Goal: Task Accomplishment & Management: Manage account settings

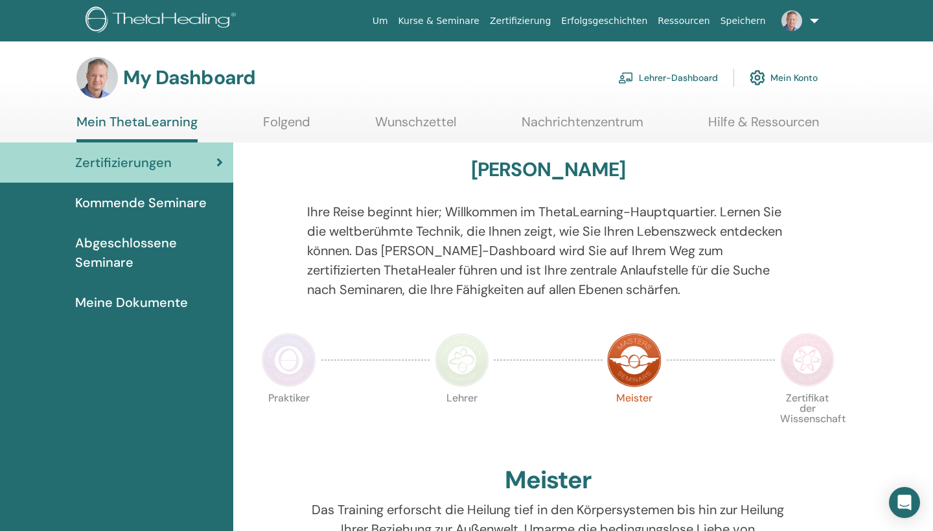
click at [287, 120] on link "Folgend" at bounding box center [286, 126] width 47 height 25
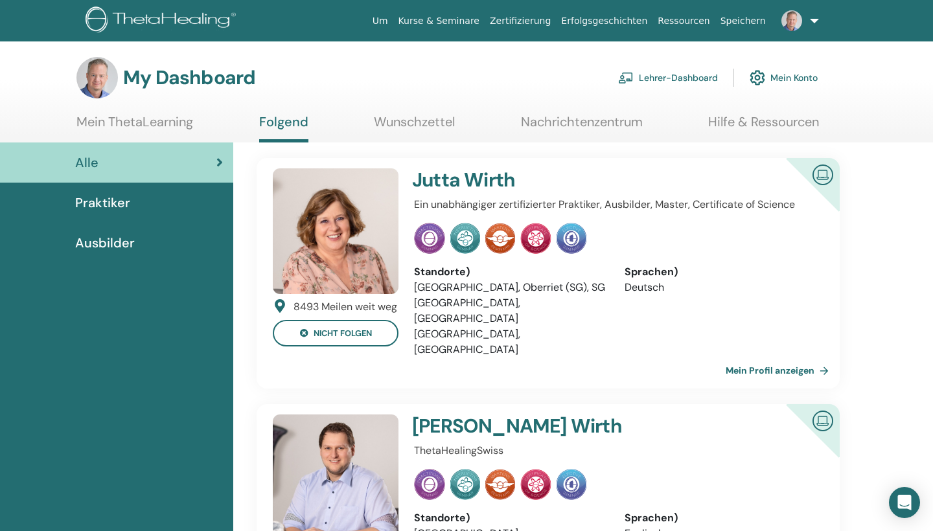
click at [122, 209] on span "Praktiker" at bounding box center [102, 202] width 55 height 19
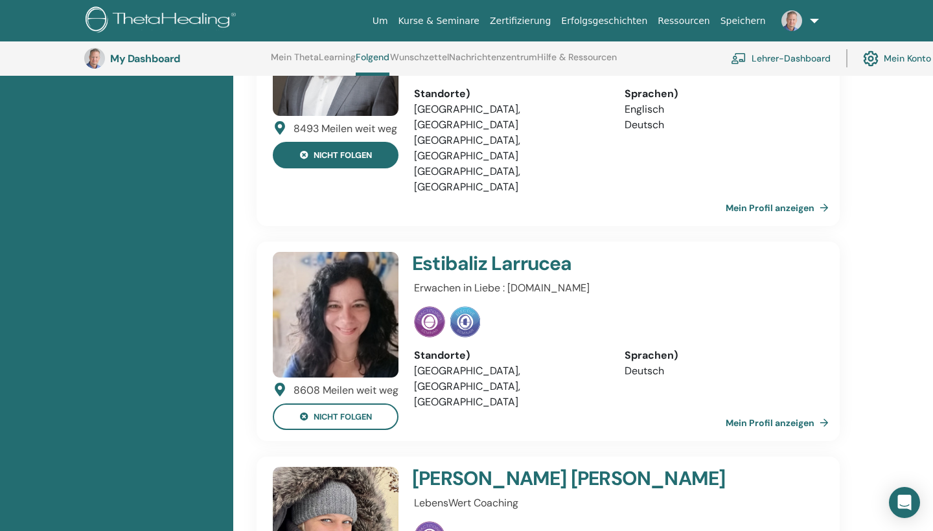
scroll to position [143, 0]
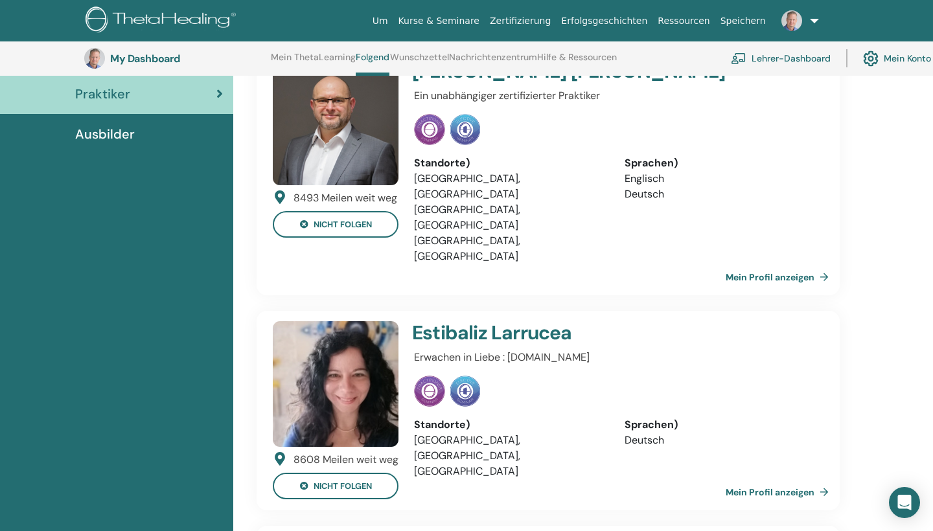
click at [773, 480] on link "Mein Profil anzeigen" at bounding box center [780, 493] width 108 height 26
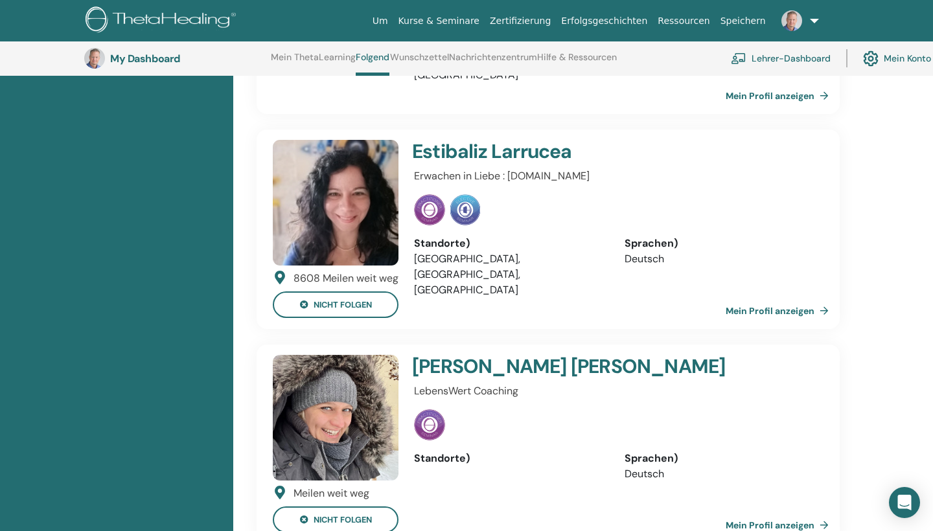
scroll to position [365, 0]
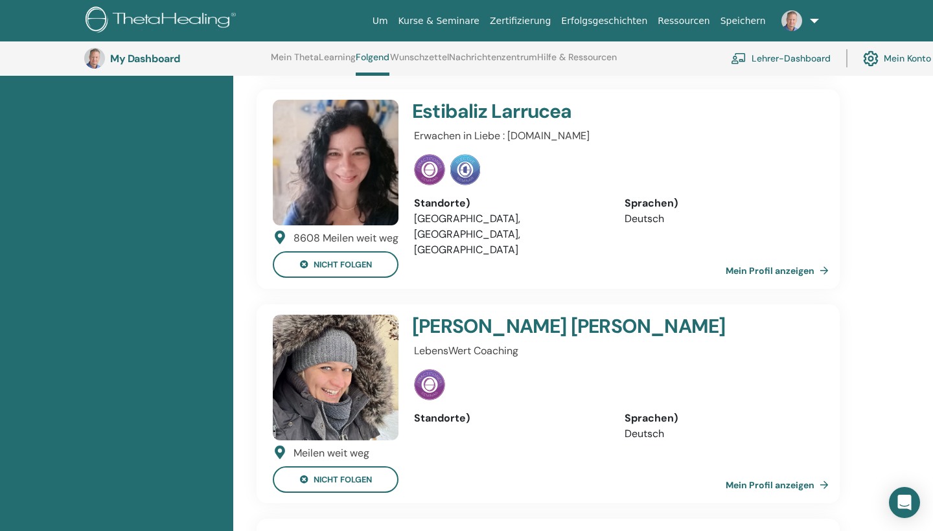
click at [804, 472] on link "Mein Profil anzeigen" at bounding box center [780, 485] width 108 height 26
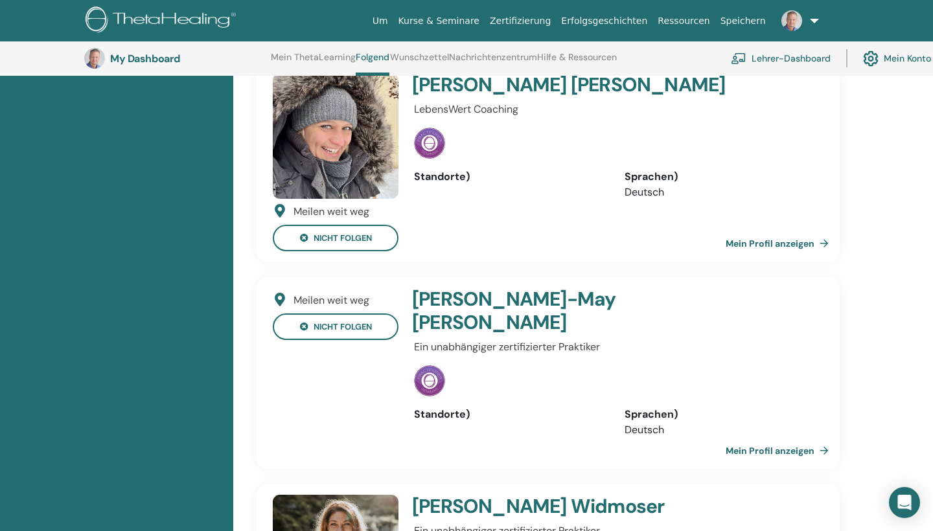
scroll to position [674, 0]
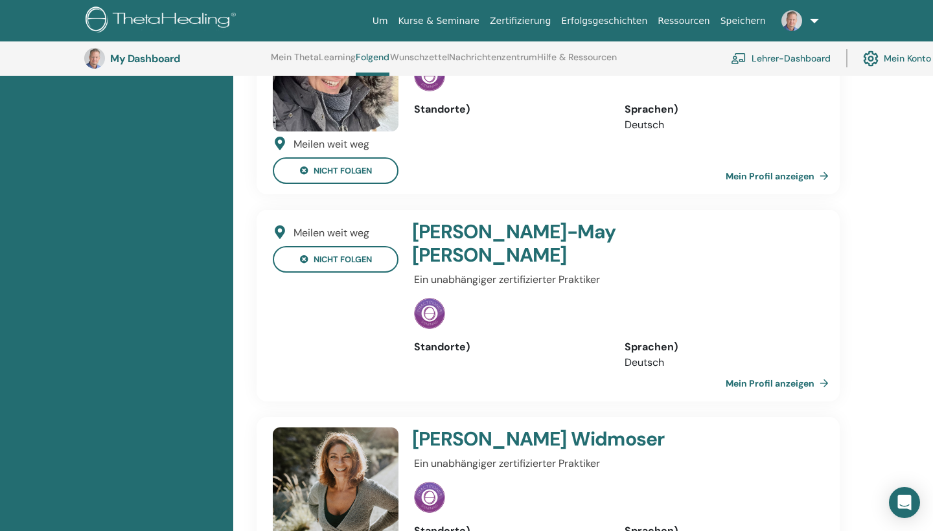
click at [798, 371] on link "Mein Profil anzeigen" at bounding box center [780, 384] width 108 height 26
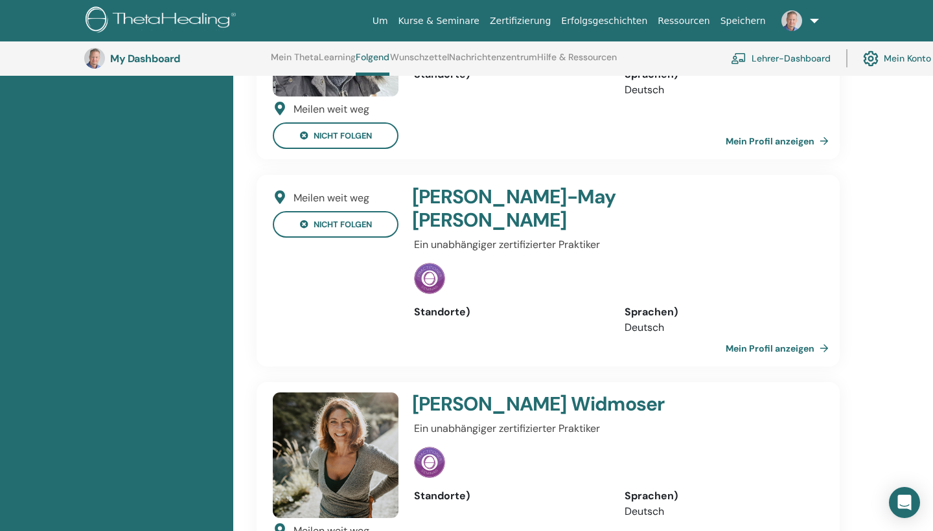
scroll to position [713, 0]
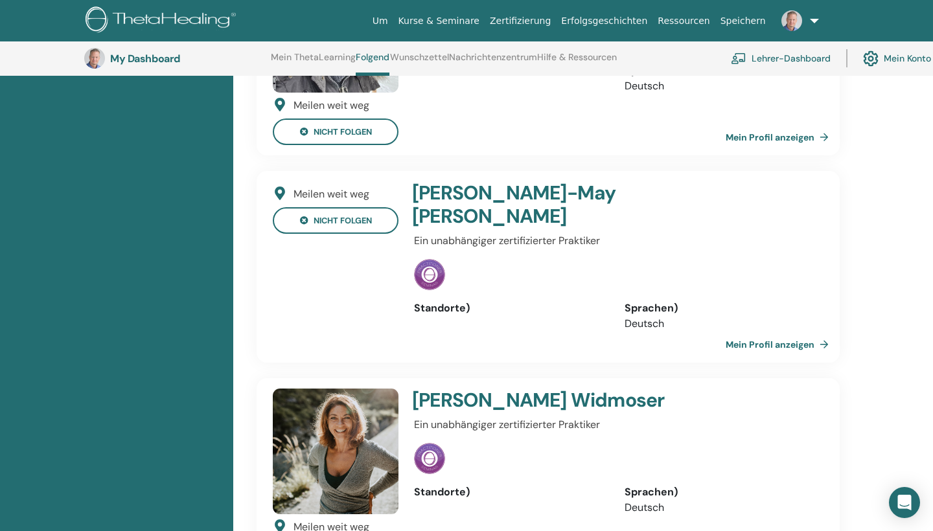
click at [784, 332] on link "Mein Profil anzeigen" at bounding box center [780, 345] width 108 height 26
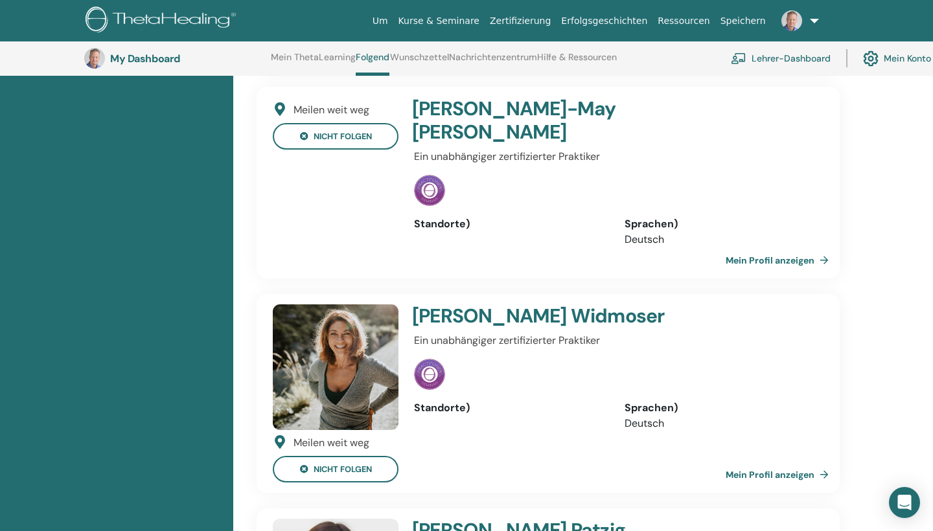
scroll to position [840, 0]
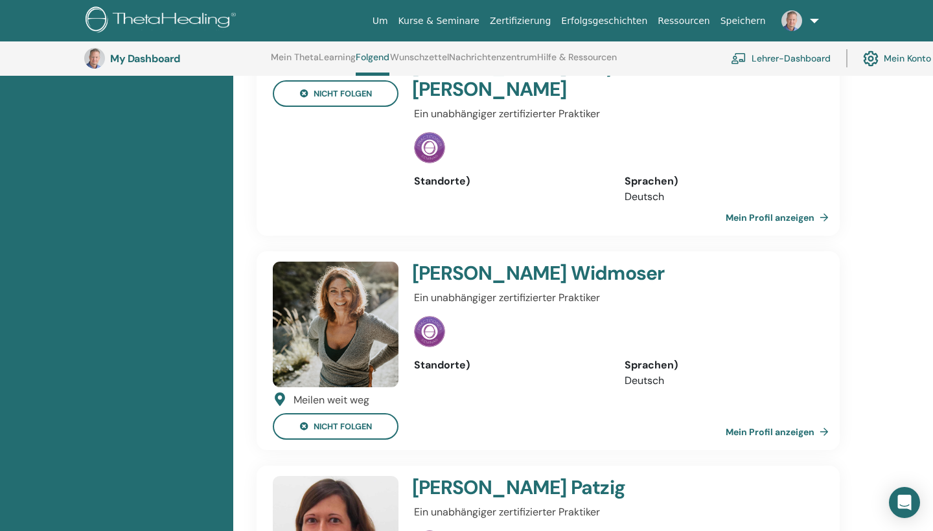
click at [791, 419] on link "Mein Profil anzeigen" at bounding box center [780, 432] width 108 height 26
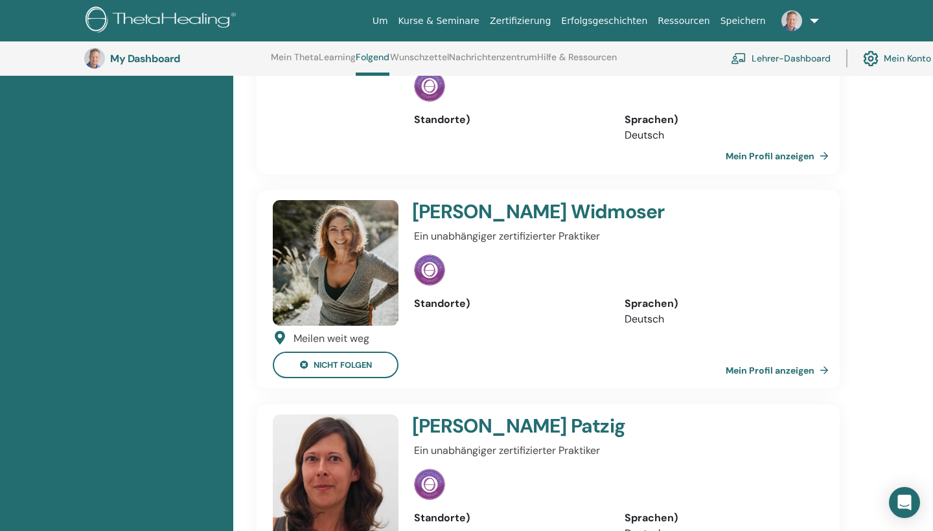
scroll to position [1013, 0]
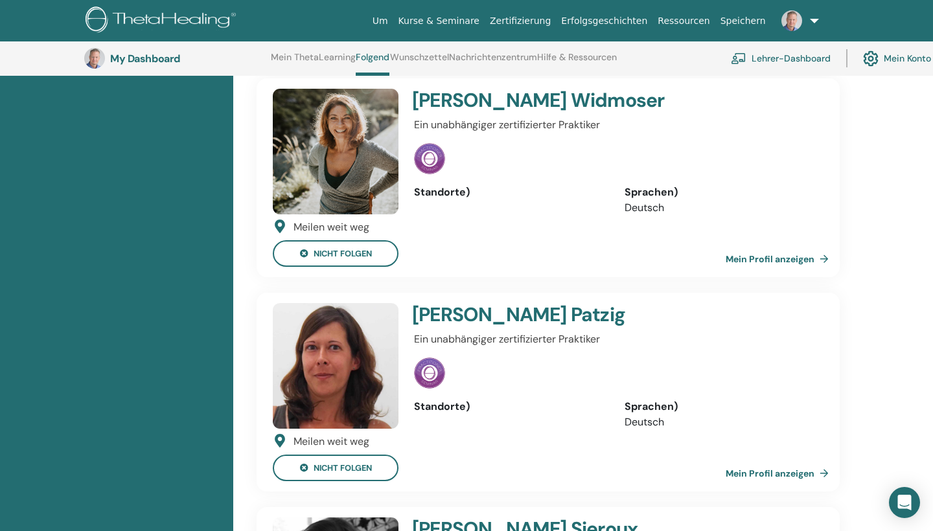
click at [799, 461] on link "Mein Profil anzeigen" at bounding box center [780, 474] width 108 height 26
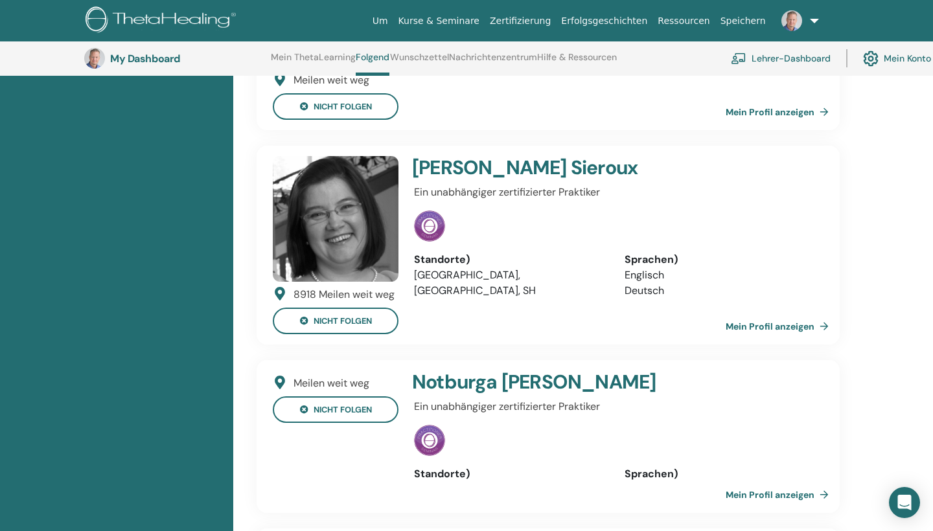
scroll to position [1401, 0]
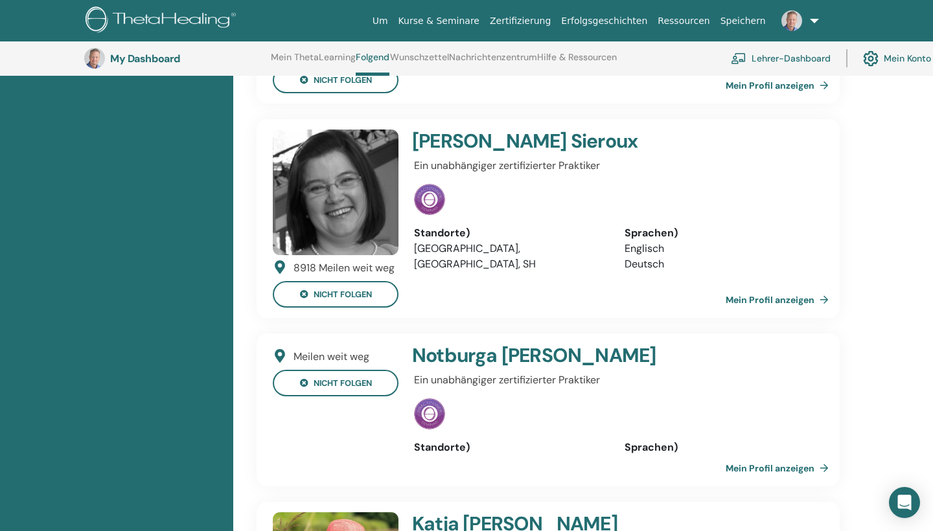
click at [760, 456] on link "Mein Profil anzeigen" at bounding box center [780, 469] width 108 height 26
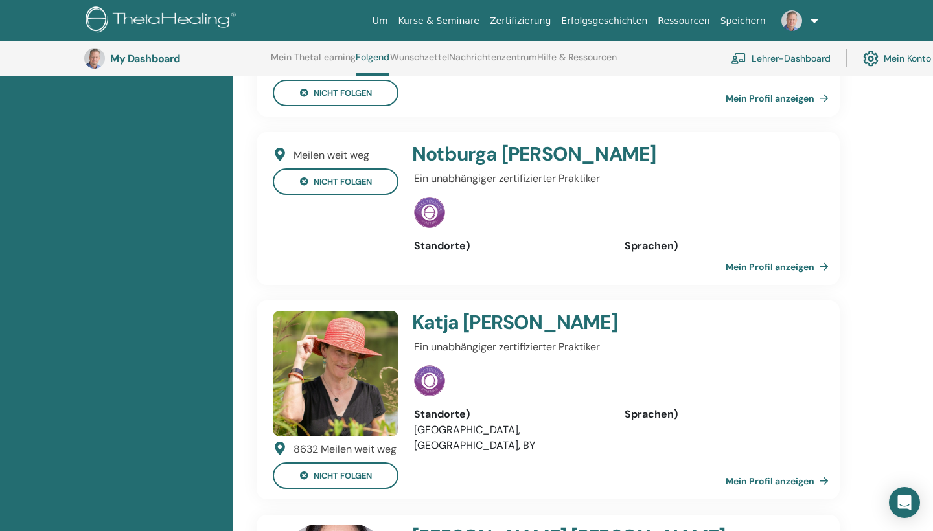
scroll to position [1630, 0]
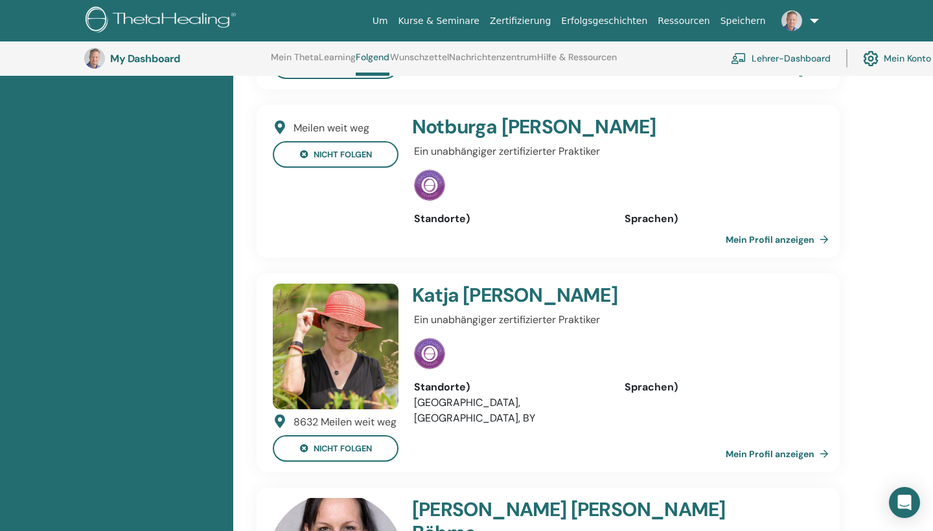
click at [809, 441] on link "Mein Profil anzeigen" at bounding box center [780, 454] width 108 height 26
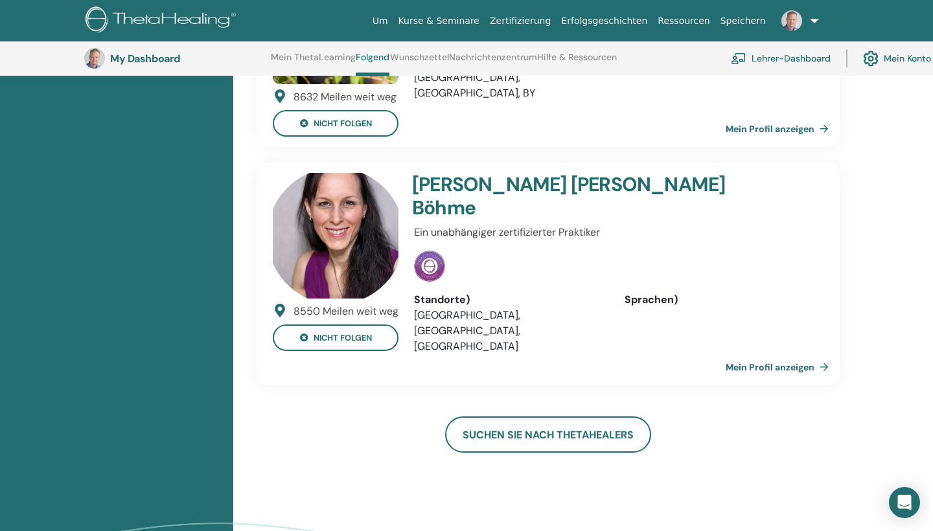
scroll to position [1993, 0]
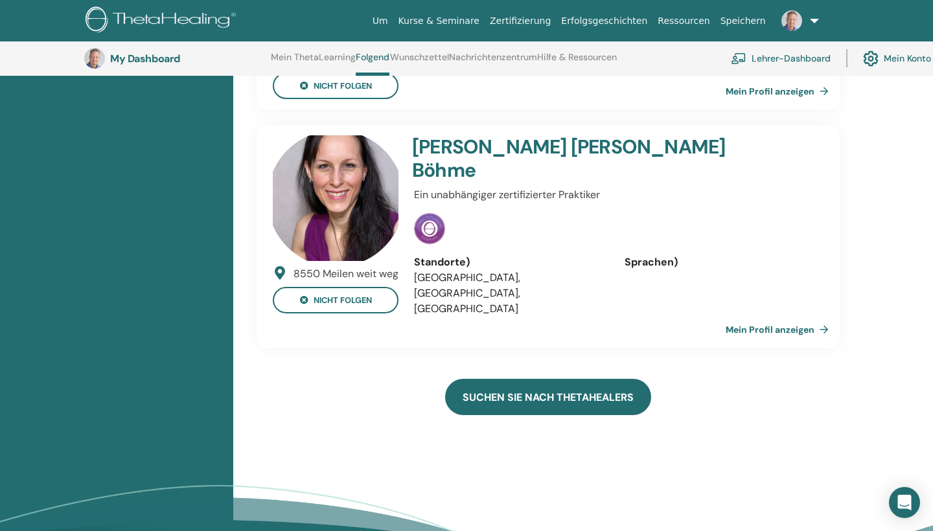
click at [485, 379] on link "Suchen Sie nach ThetaHealers" at bounding box center [548, 397] width 206 height 36
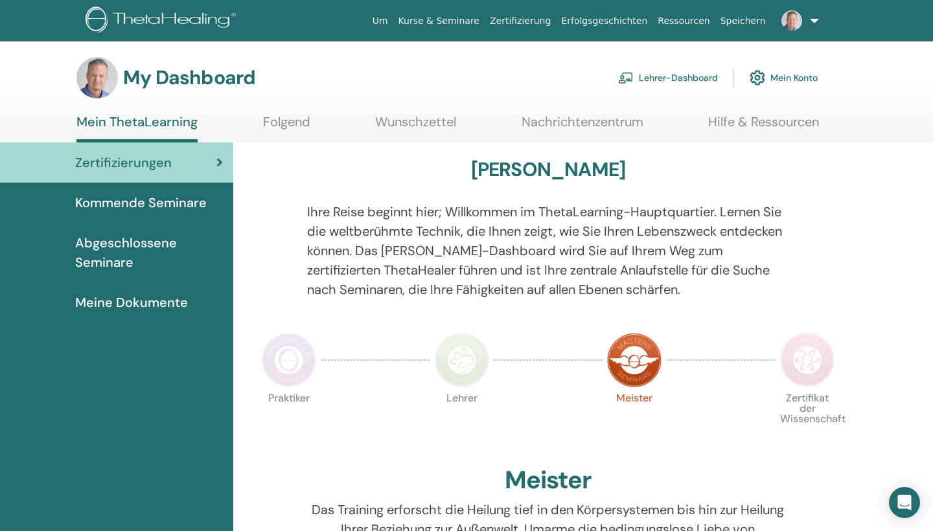
click at [781, 75] on link "Mein Konto" at bounding box center [784, 78] width 68 height 29
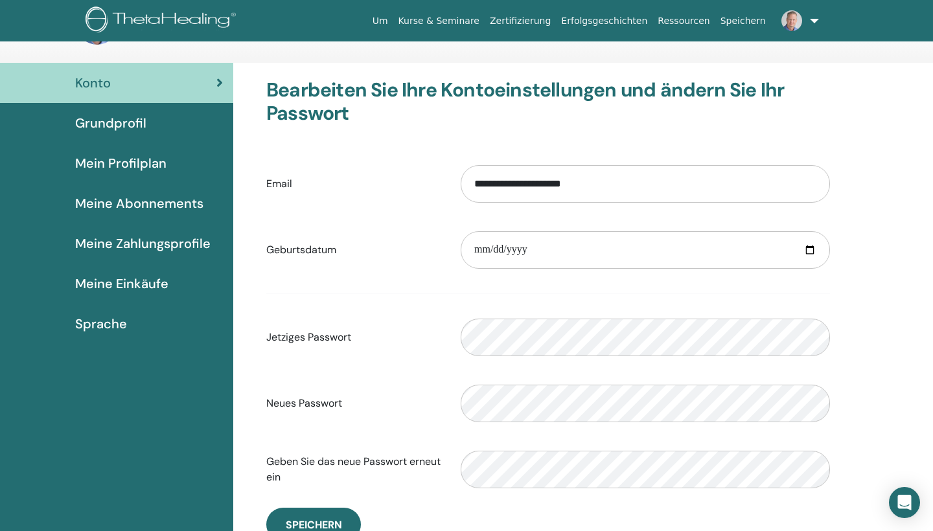
scroll to position [26, 0]
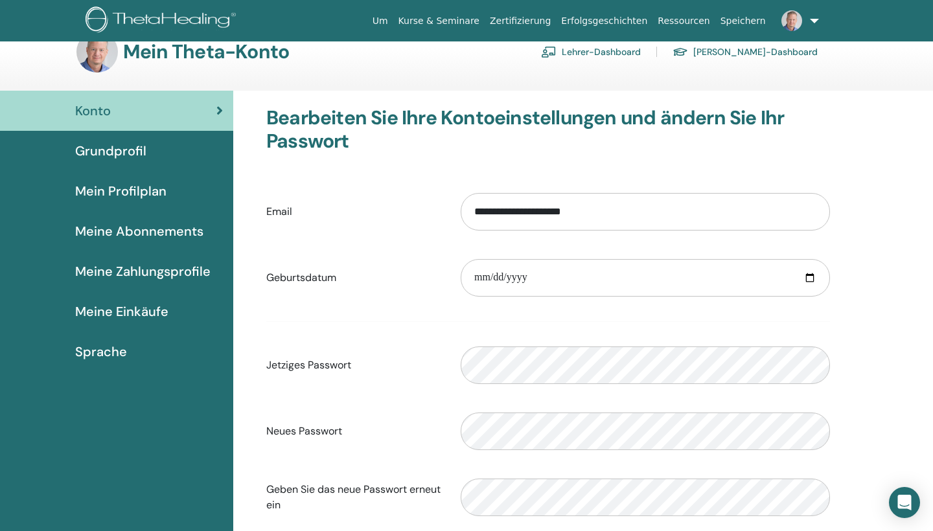
click at [137, 155] on span "Grundprofil" at bounding box center [110, 150] width 71 height 19
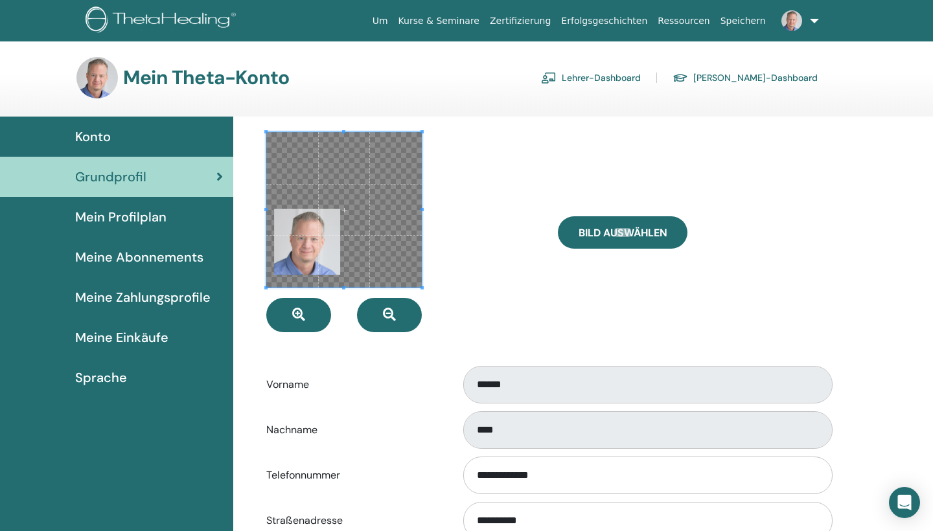
click at [341, 230] on span at bounding box center [344, 210] width 156 height 156
click at [303, 310] on icon "button" at bounding box center [298, 314] width 13 height 13
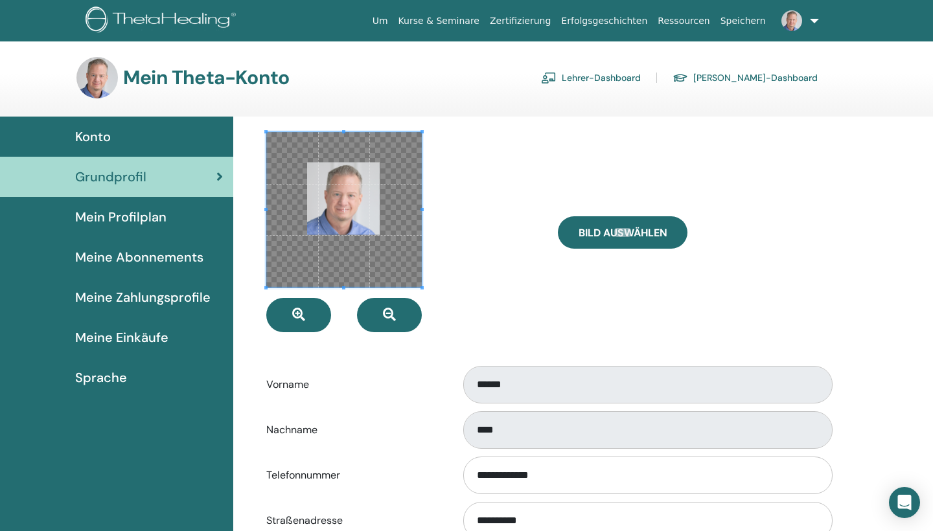
click at [367, 180] on span at bounding box center [344, 210] width 156 height 156
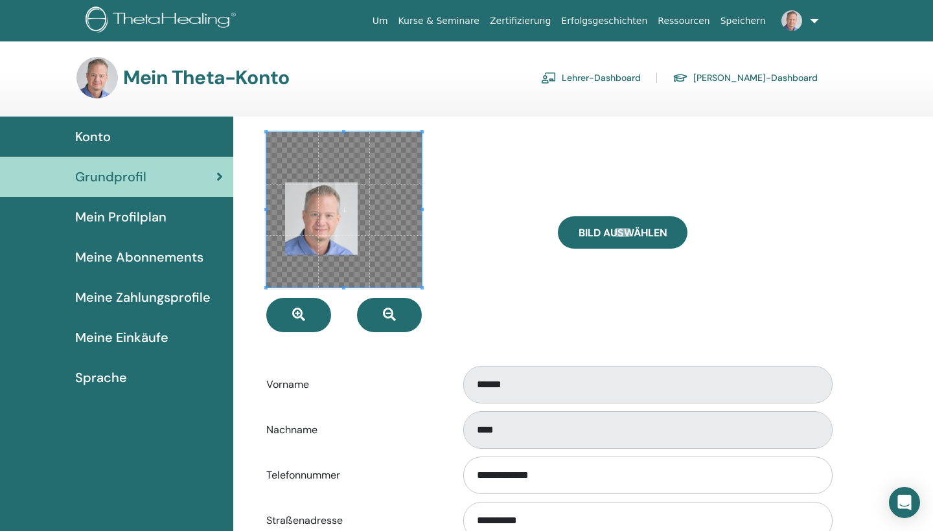
click at [292, 243] on span at bounding box center [344, 210] width 156 height 156
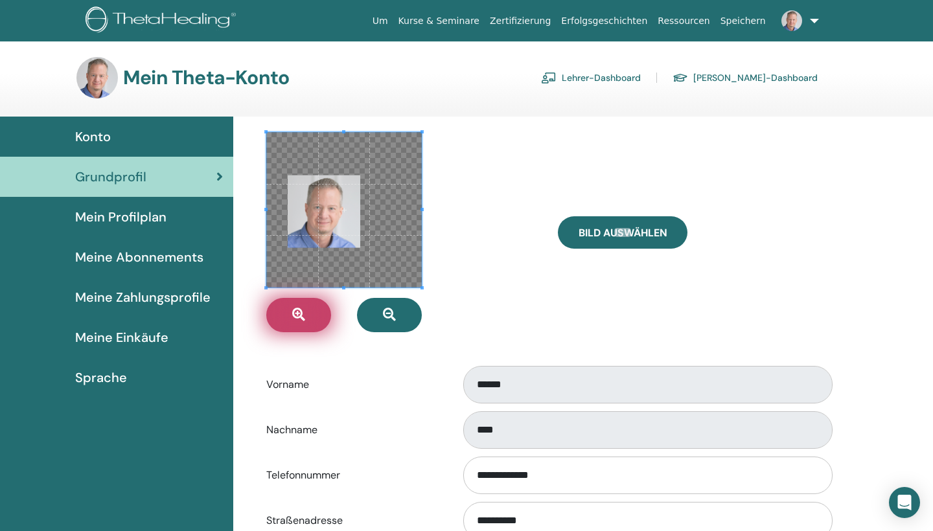
click at [305, 314] on icon "button" at bounding box center [298, 314] width 13 height 13
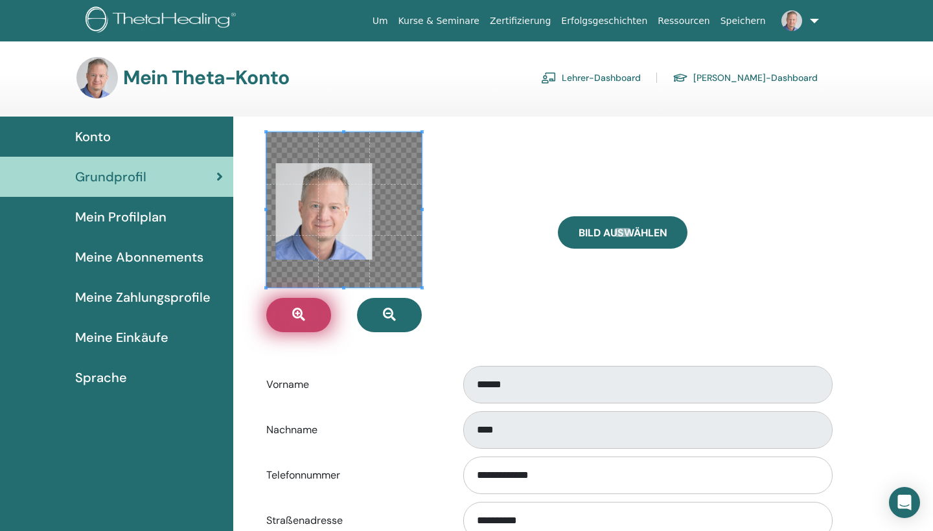
click at [305, 314] on icon "button" at bounding box center [298, 314] width 13 height 13
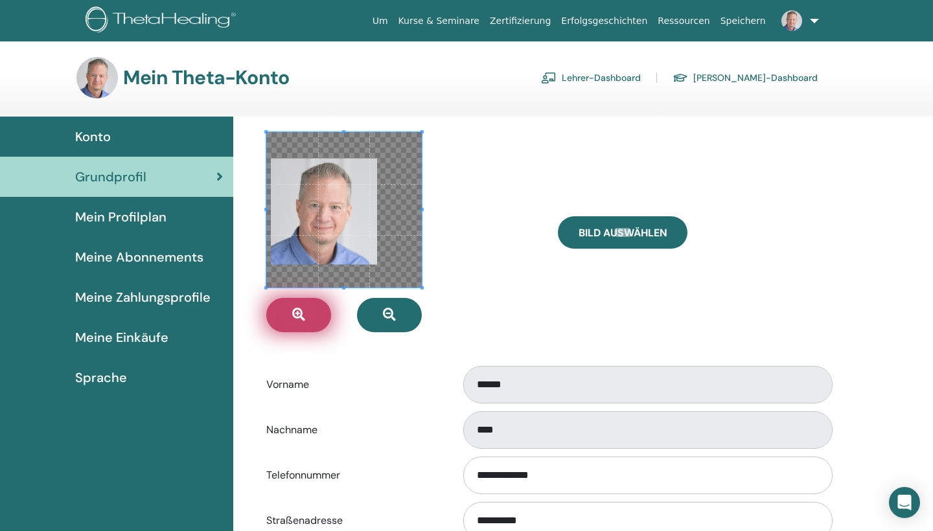
click at [305, 314] on icon "button" at bounding box center [298, 314] width 13 height 13
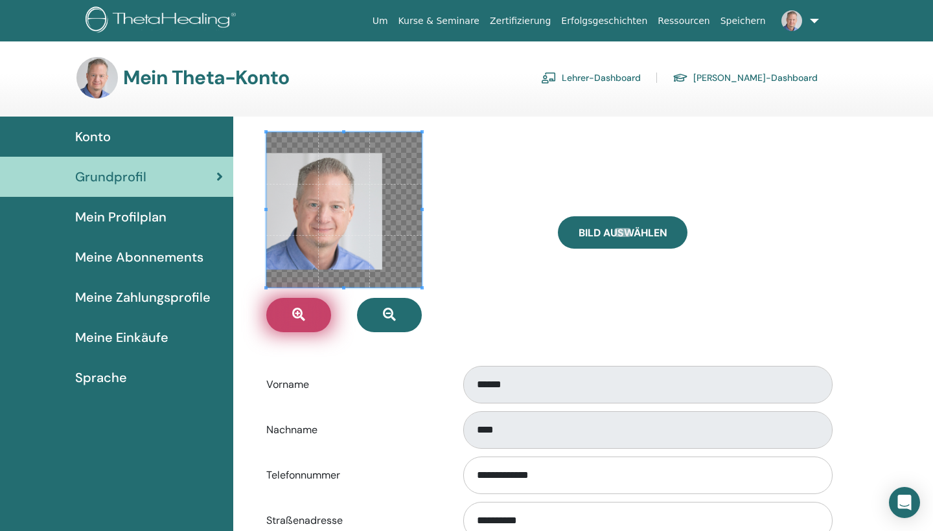
click at [305, 314] on icon "button" at bounding box center [298, 314] width 13 height 13
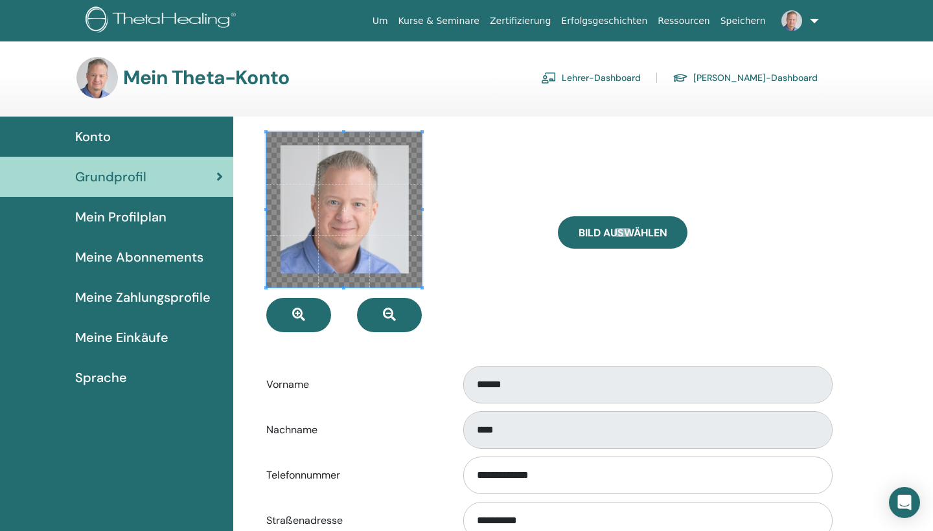
click at [354, 224] on span at bounding box center [344, 210] width 156 height 156
click at [308, 316] on button "button" at bounding box center [298, 315] width 65 height 34
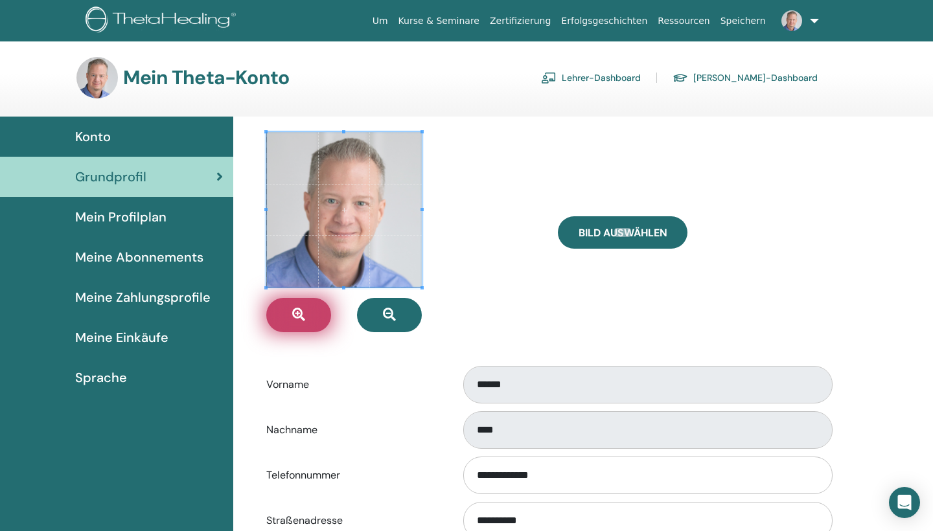
click at [308, 316] on button "button" at bounding box center [298, 315] width 65 height 34
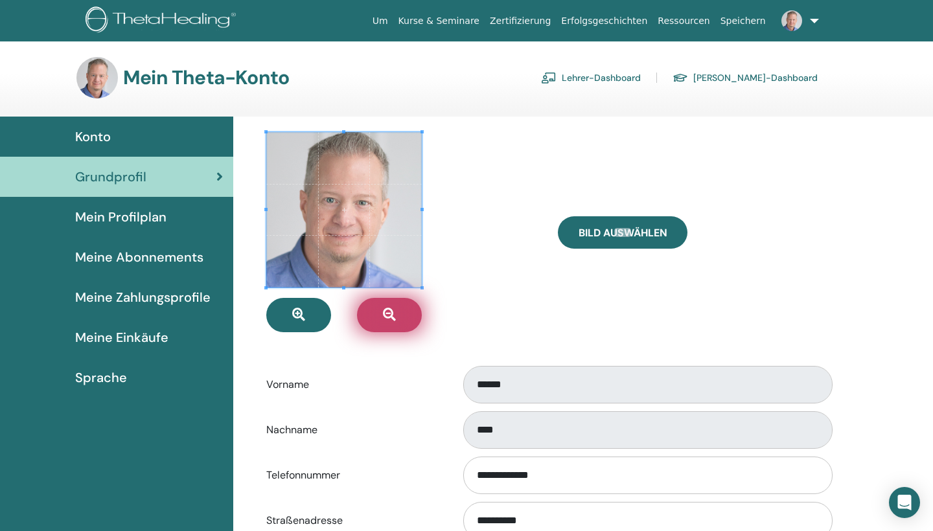
click at [380, 318] on button "button" at bounding box center [389, 315] width 65 height 34
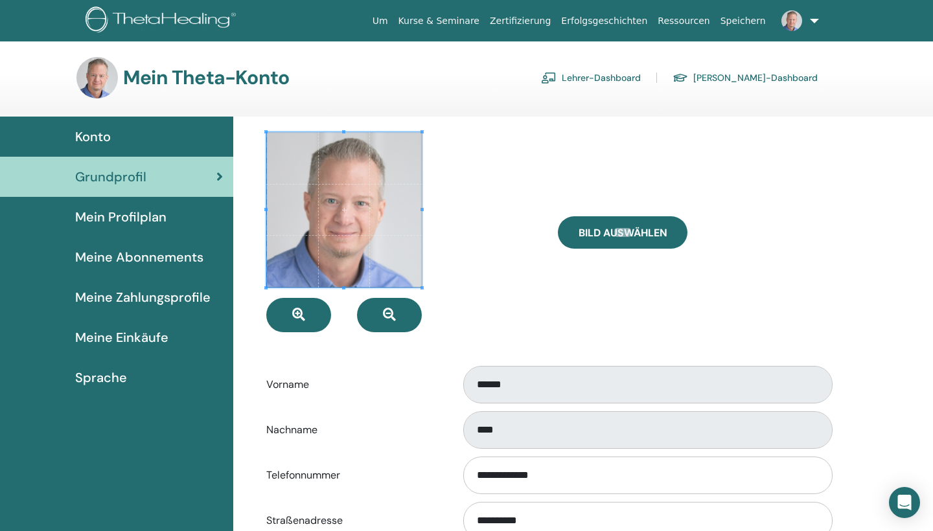
click at [143, 203] on link "Mein Profilplan" at bounding box center [116, 217] width 233 height 40
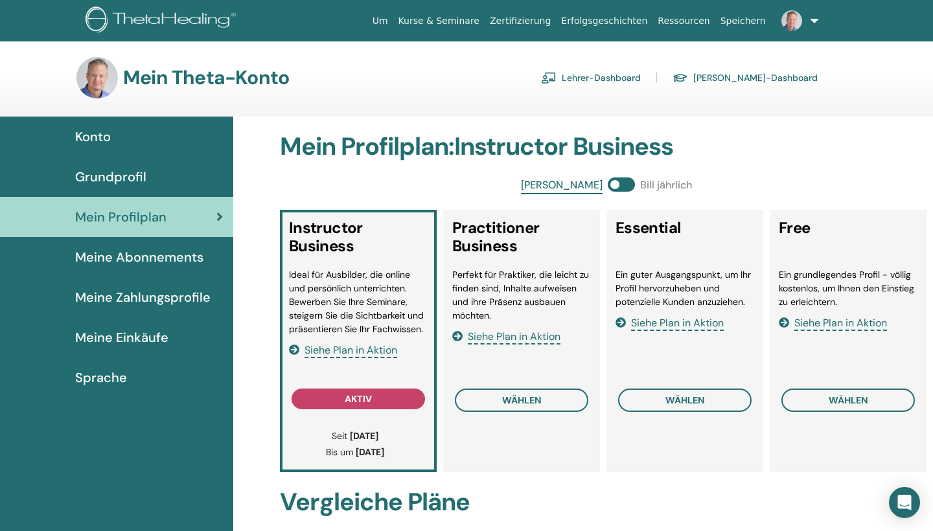
click at [149, 258] on span "Meine Abonnements" at bounding box center [139, 257] width 128 height 19
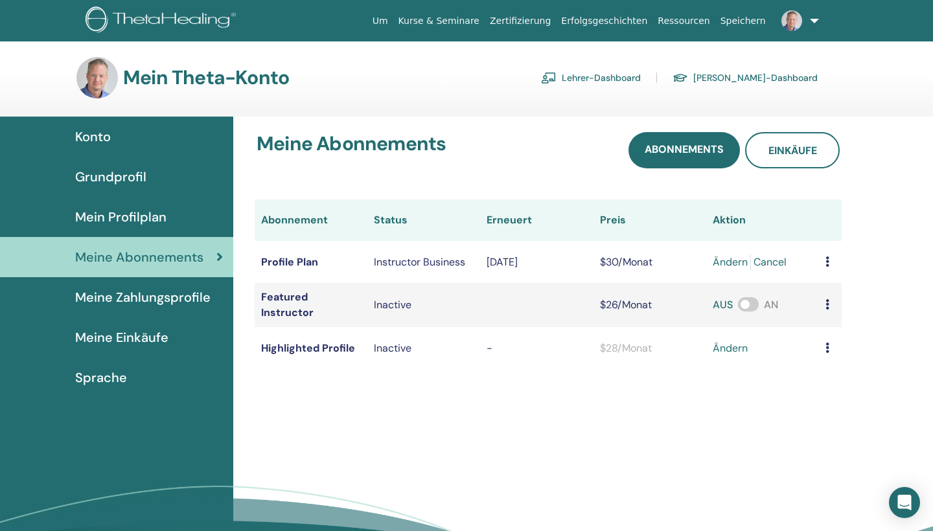
click at [152, 292] on span "Meine Zahlungsprofile" at bounding box center [142, 297] width 135 height 19
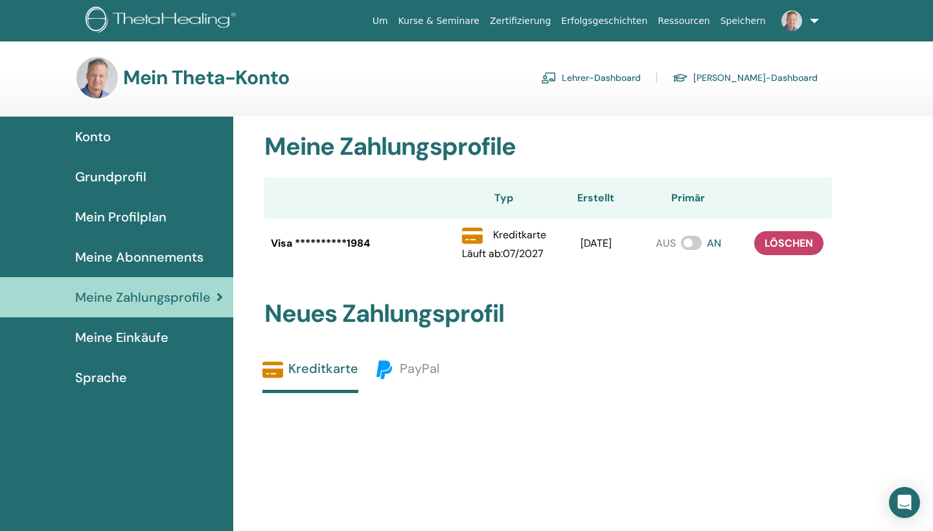
click at [146, 330] on span "Meine Einkäufe" at bounding box center [121, 337] width 93 height 19
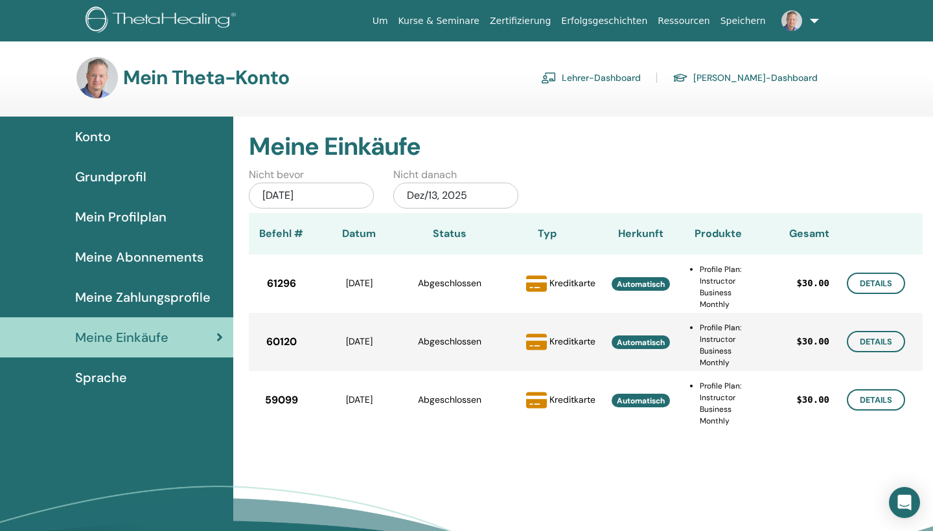
click at [117, 141] on div "Konto" at bounding box center [116, 136] width 213 height 19
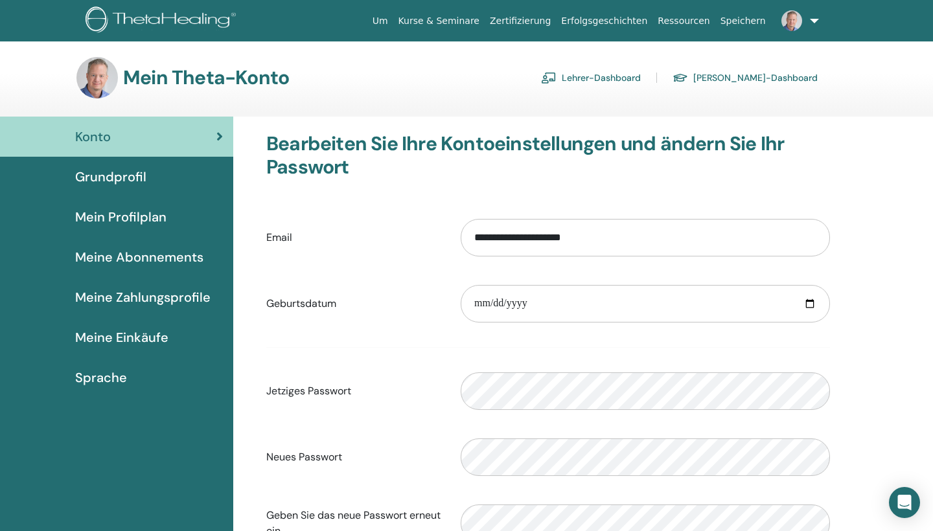
click at [641, 73] on link "Lehrer-Dashboard" at bounding box center [591, 77] width 100 height 21
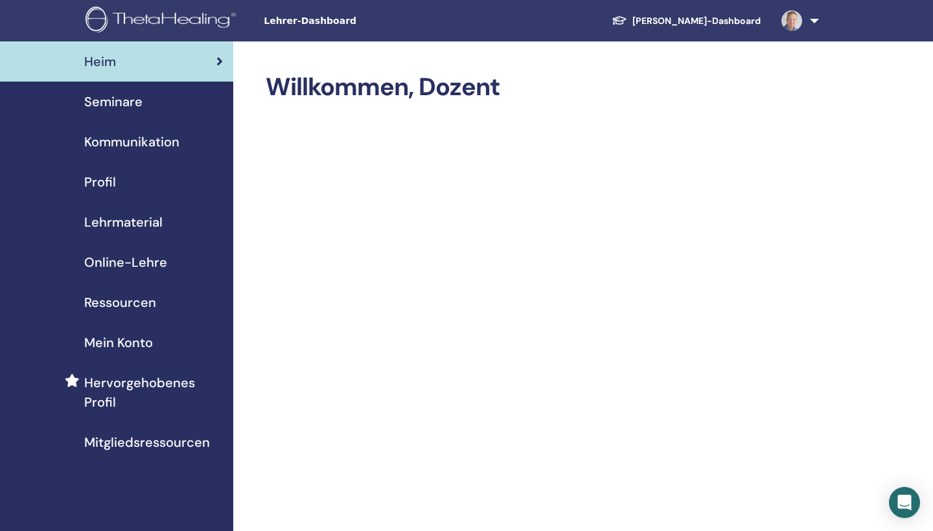
click at [111, 184] on span "Profil" at bounding box center [100, 181] width 32 height 19
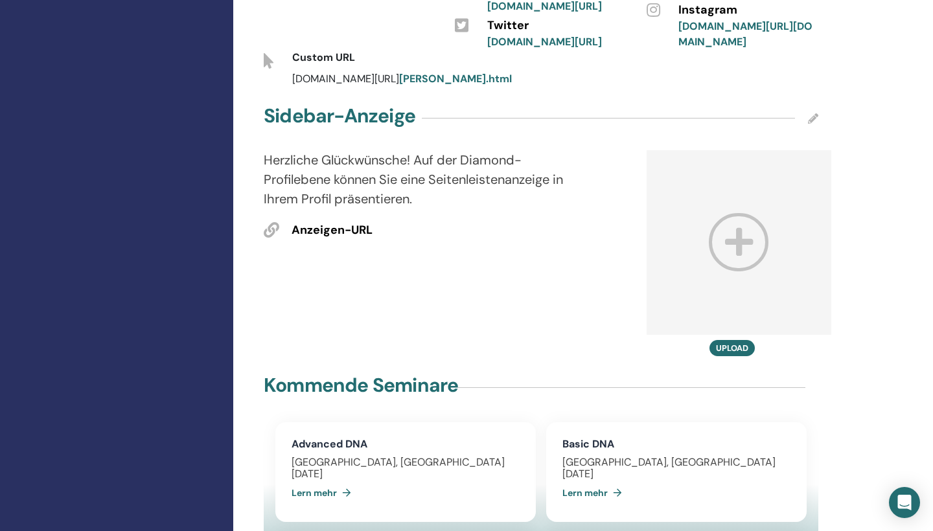
scroll to position [679, 0]
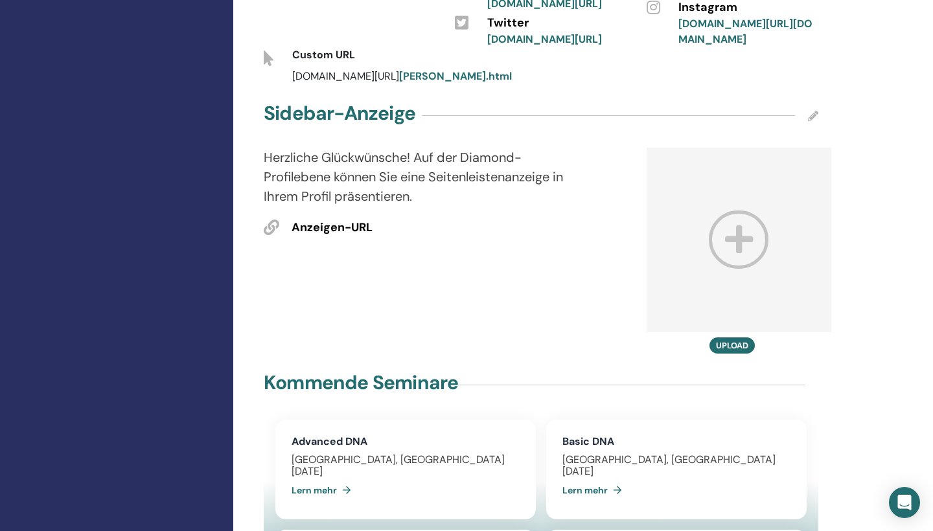
click at [741, 235] on icon at bounding box center [739, 240] width 60 height 58
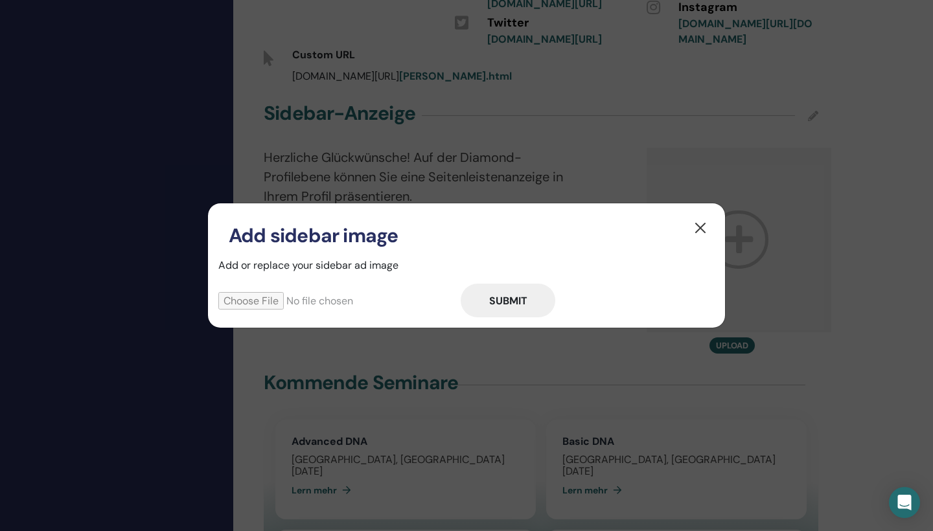
click at [699, 222] on button "button" at bounding box center [700, 228] width 21 height 21
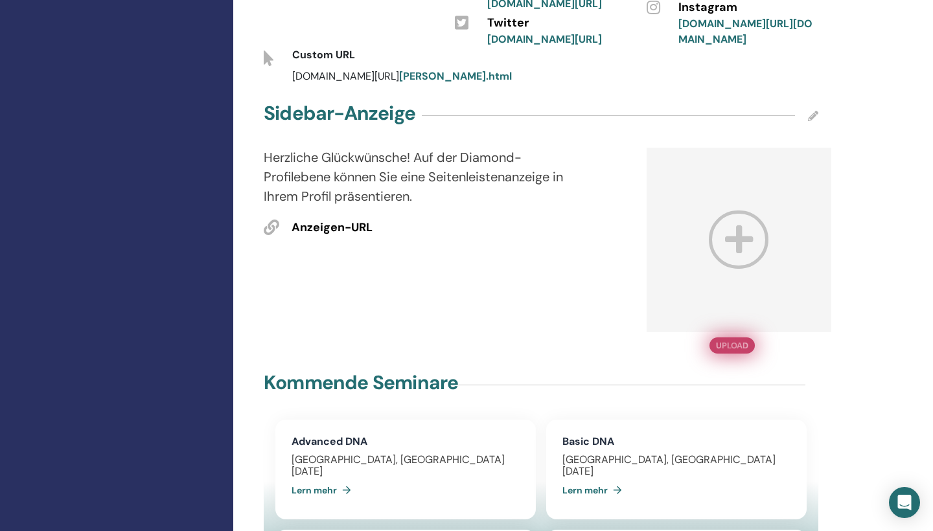
click at [725, 338] on button "Upload" at bounding box center [732, 346] width 45 height 16
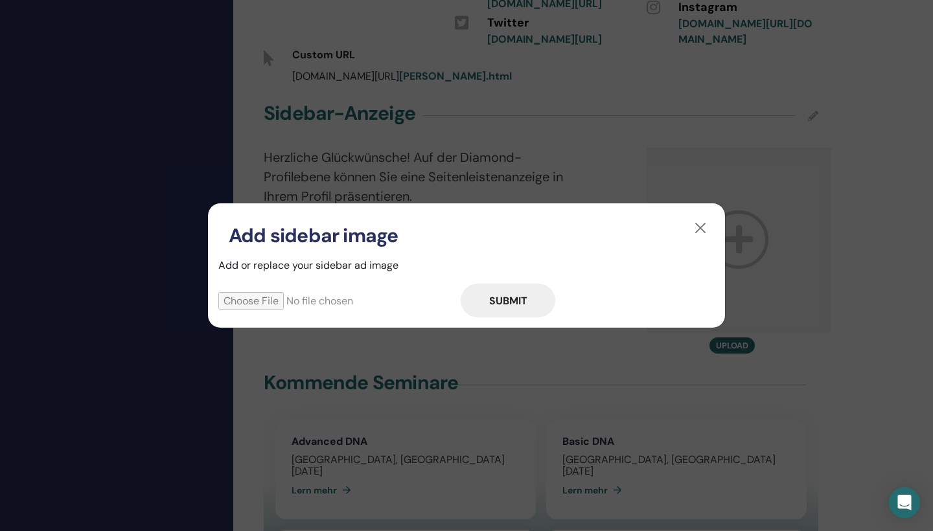
click at [259, 300] on input "file" at bounding box center [339, 300] width 242 height 17
type input "**********"
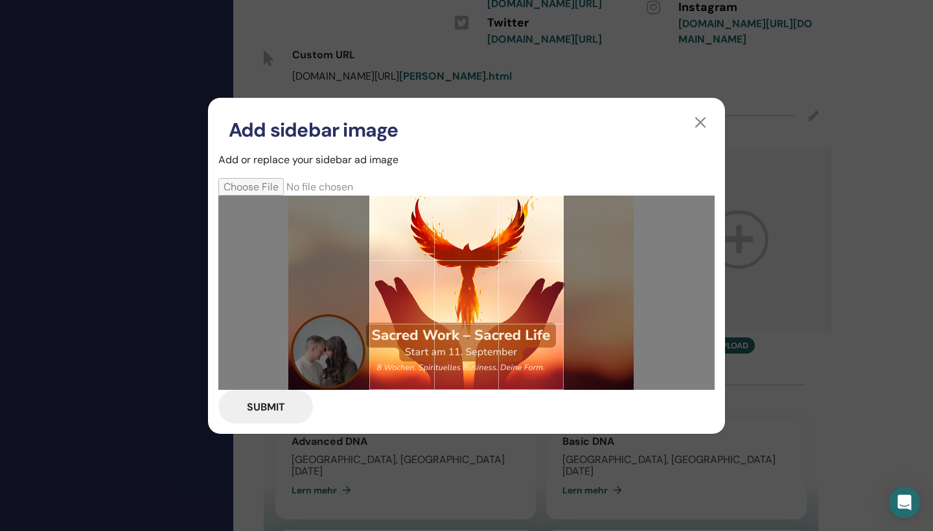
click at [551, 353] on div at bounding box center [466, 293] width 194 height 194
click at [274, 408] on button "Submit" at bounding box center [265, 407] width 95 height 34
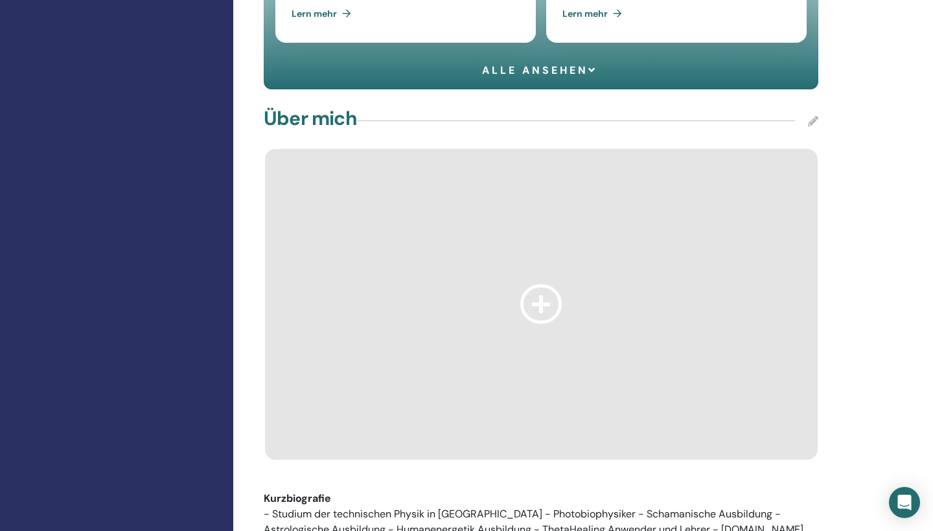
scroll to position [1303, 0]
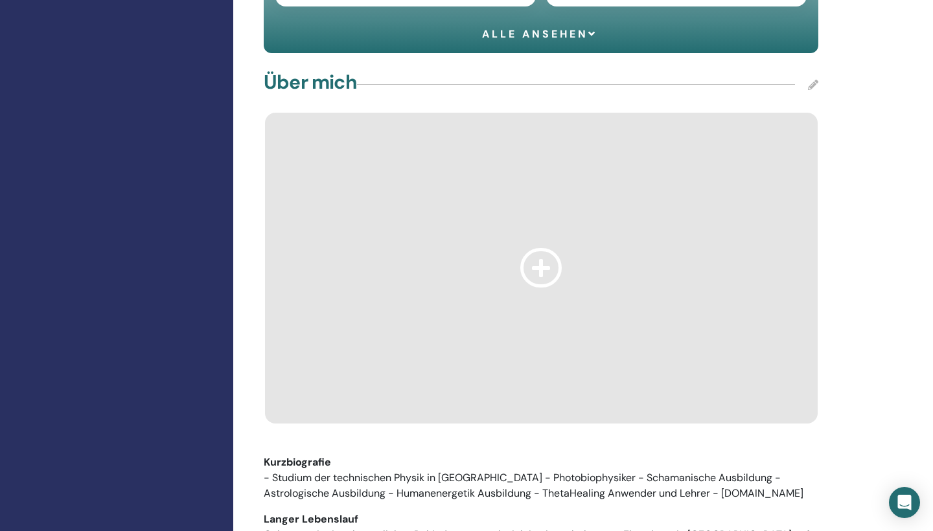
click at [539, 262] on icon at bounding box center [540, 268] width 41 height 40
click at [451, 306] on div at bounding box center [541, 268] width 553 height 311
click at [455, 307] on div at bounding box center [541, 268] width 553 height 311
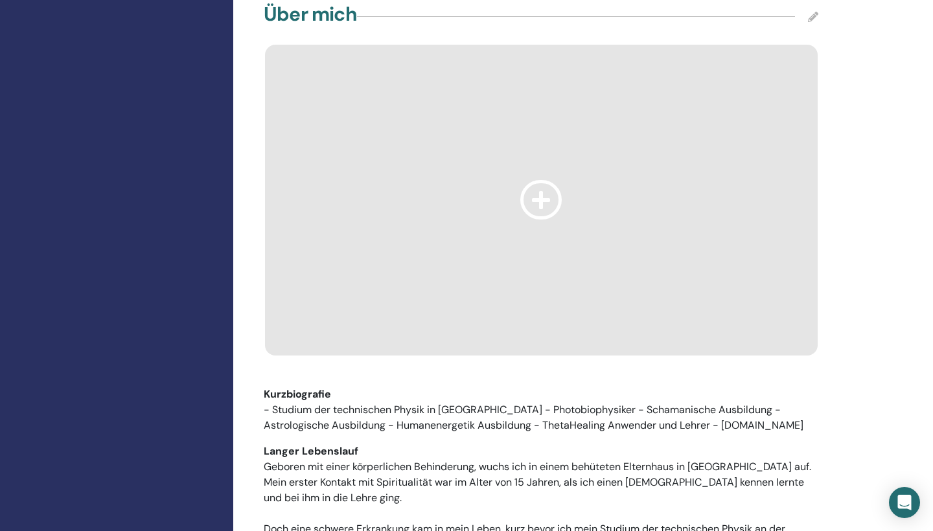
scroll to position [1356, 0]
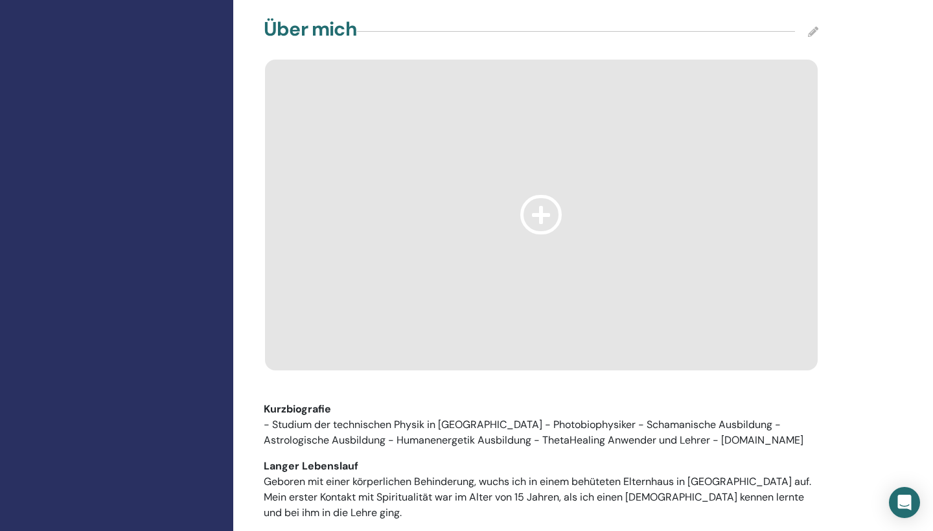
click at [808, 27] on icon at bounding box center [813, 32] width 10 height 10
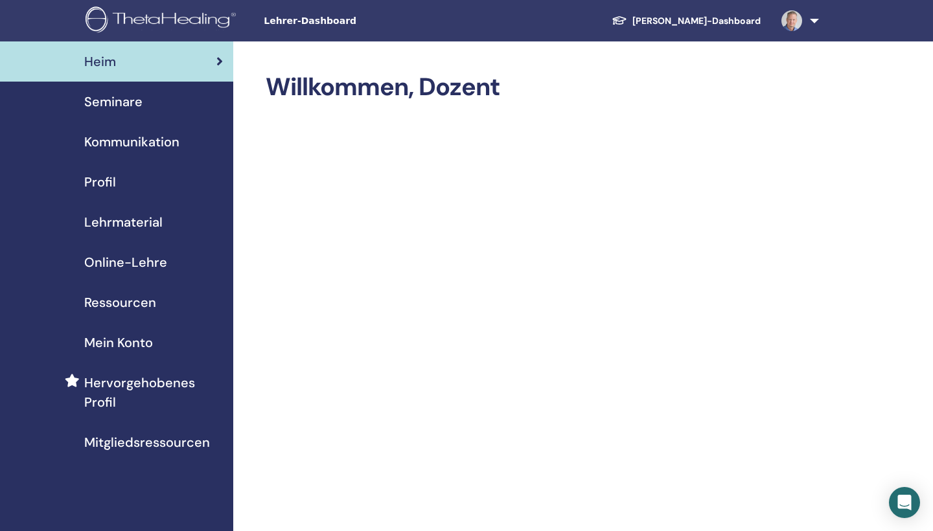
click at [102, 183] on span "Profil" at bounding box center [100, 181] width 32 height 19
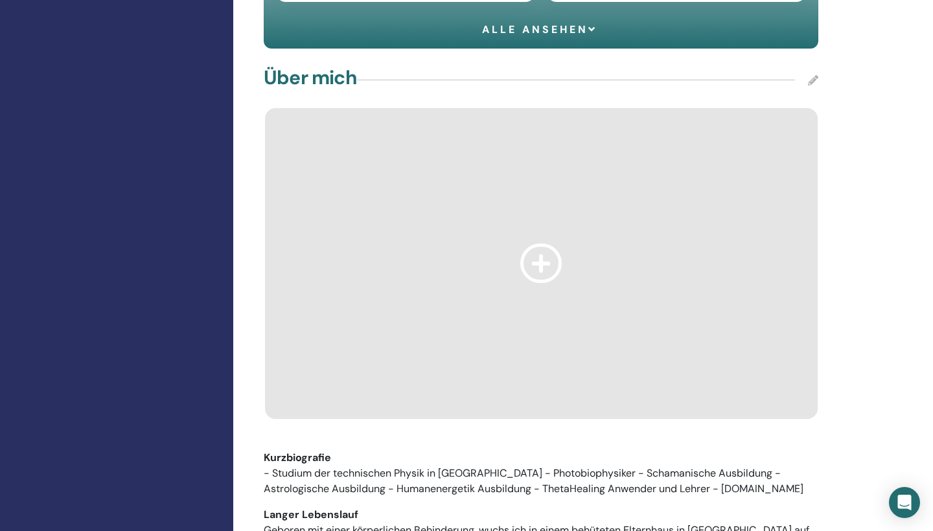
scroll to position [1251, 0]
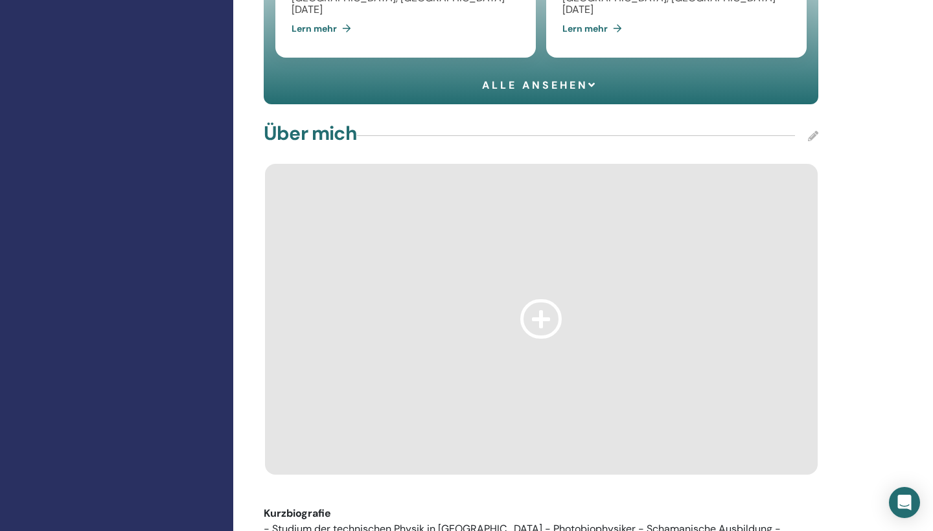
click at [542, 308] on icon at bounding box center [540, 319] width 41 height 40
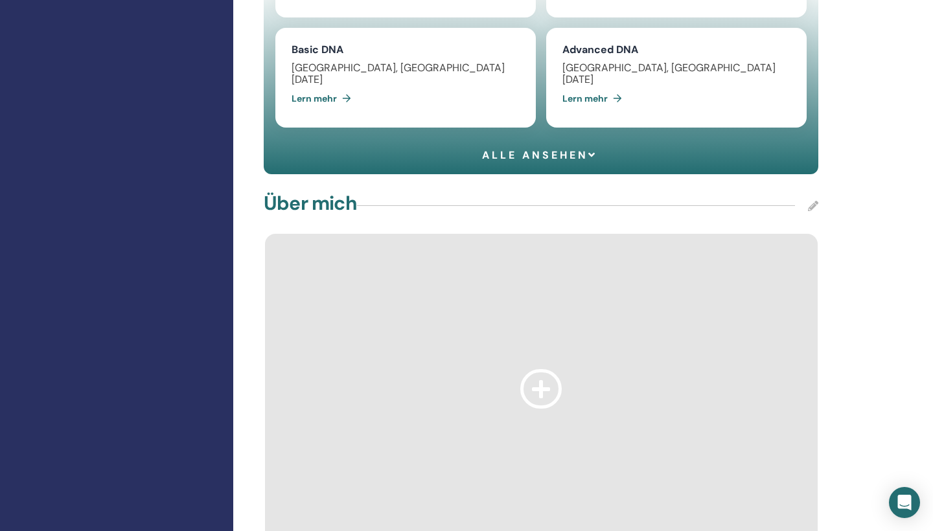
scroll to position [1149, 0]
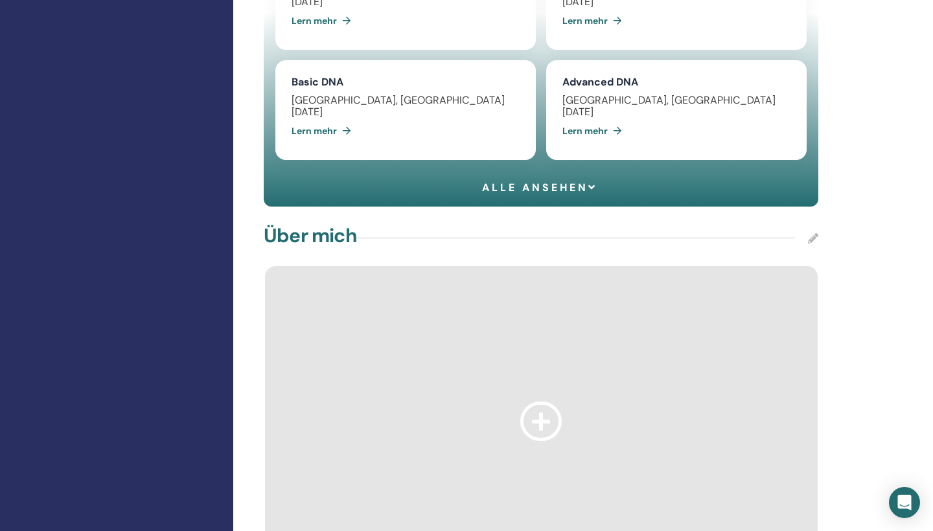
click at [813, 233] on icon at bounding box center [813, 238] width 10 height 10
click at [813, 315] on div at bounding box center [541, 421] width 553 height 311
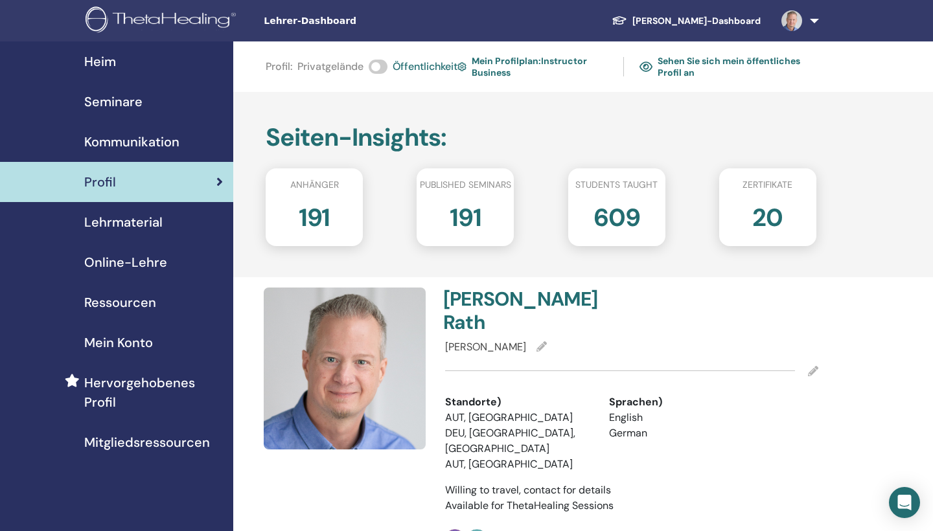
scroll to position [0, 0]
click at [466, 301] on h4 "[PERSON_NAME]" at bounding box center [533, 311] width 181 height 47
click at [371, 324] on img at bounding box center [345, 369] width 162 height 162
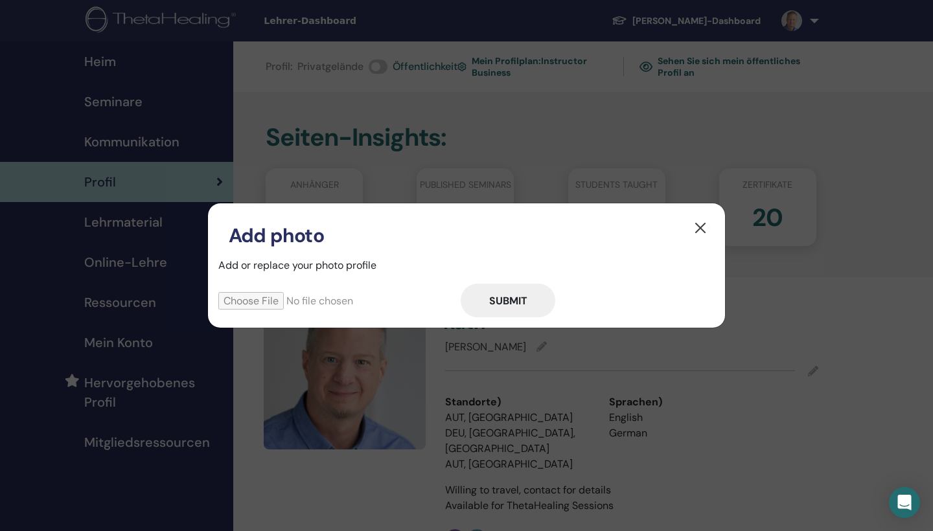
click at [701, 224] on button "button" at bounding box center [700, 228] width 21 height 21
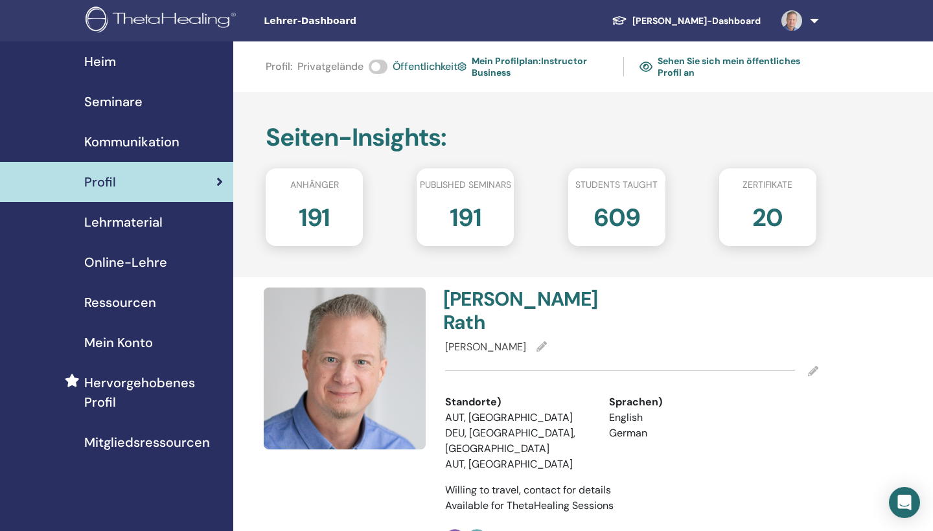
click at [163, 9] on img at bounding box center [163, 20] width 155 height 29
